Goal: Find specific page/section: Find specific page/section

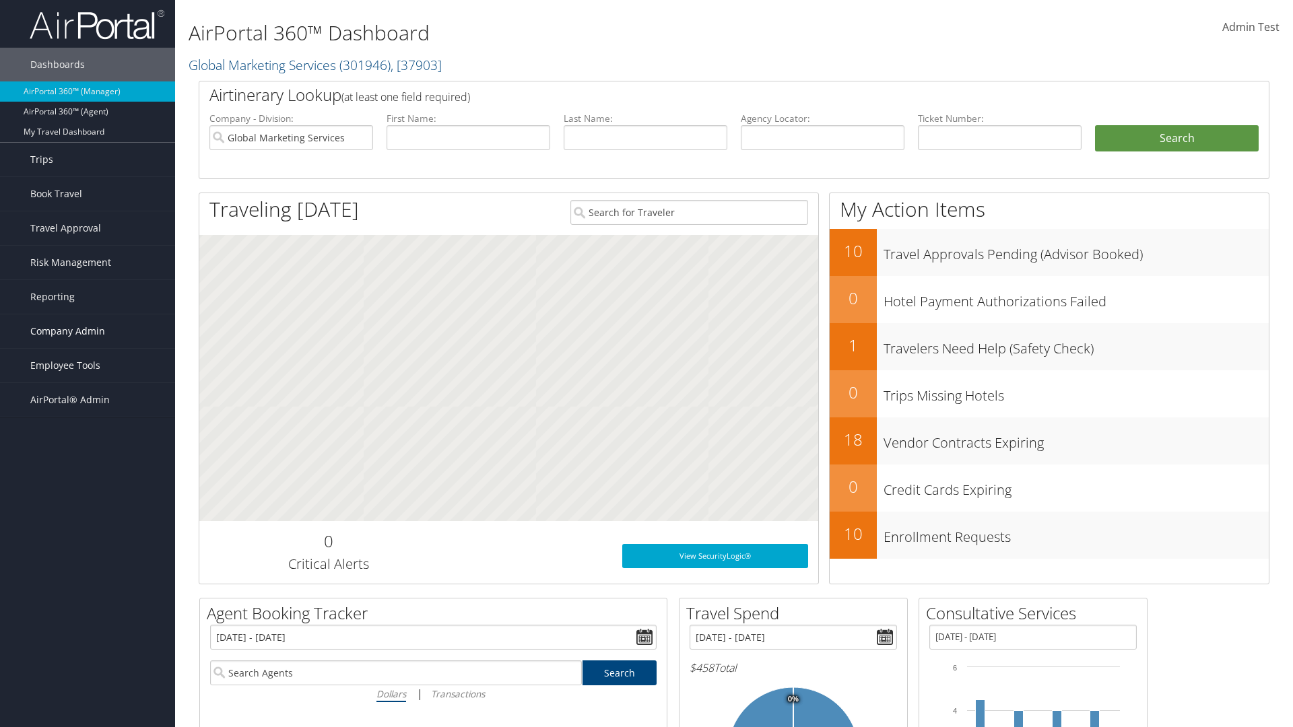
click at [88, 331] on span "Company Admin" at bounding box center [67, 331] width 75 height 34
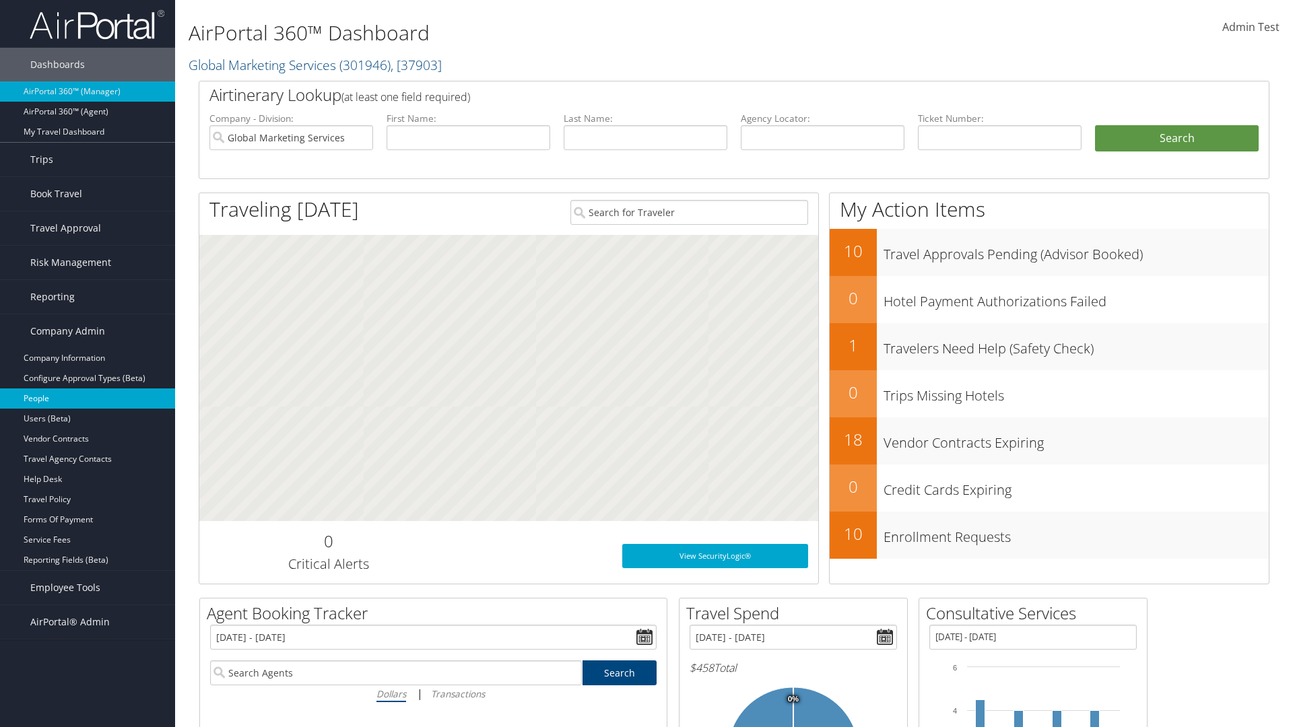
click at [88, 399] on link "People" at bounding box center [87, 399] width 175 height 20
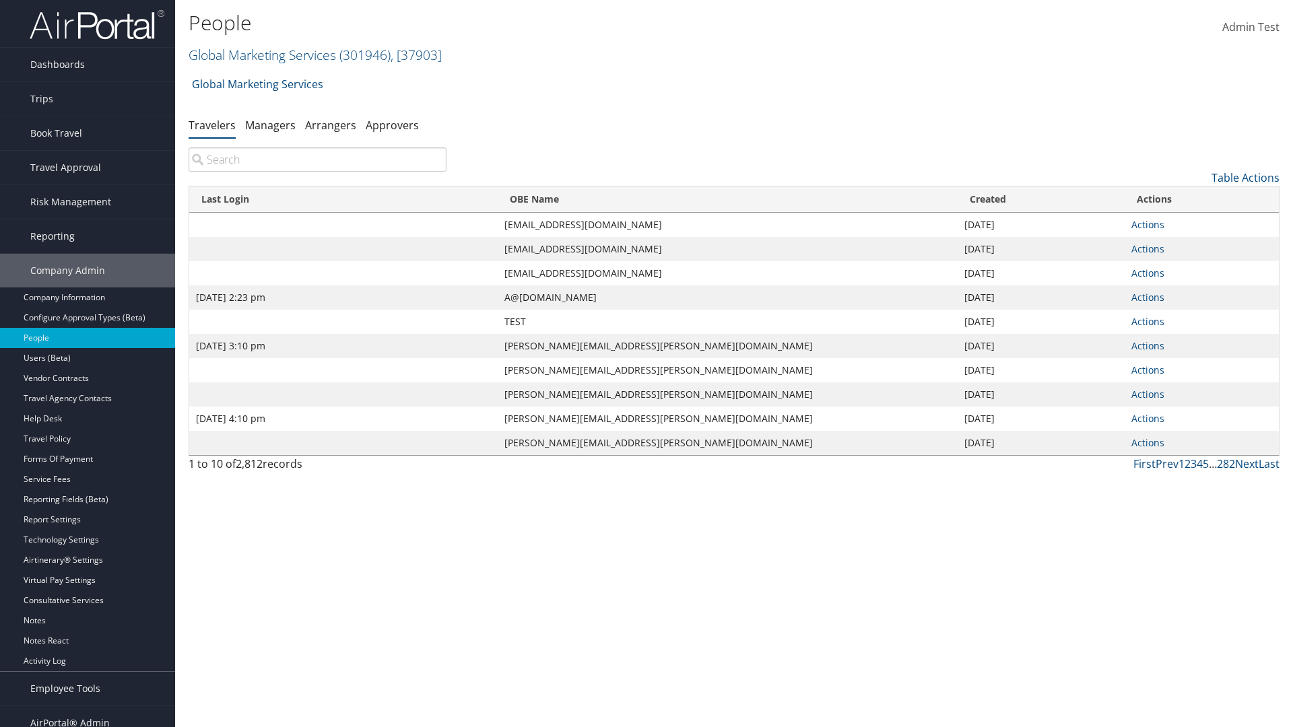
click at [317, 160] on input "search" at bounding box center [318, 159] width 258 height 24
type input "Sep 17, 2020 2:23 pm"
